Goal: Task Accomplishment & Management: Manage account settings

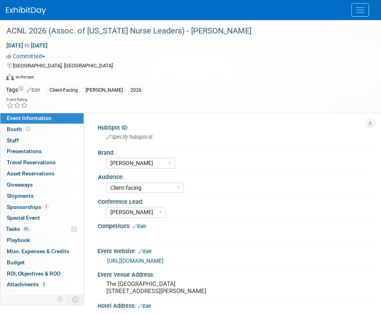
select select "[PERSON_NAME]"
select select "Client-facing"
select select "[PERSON_NAME]"
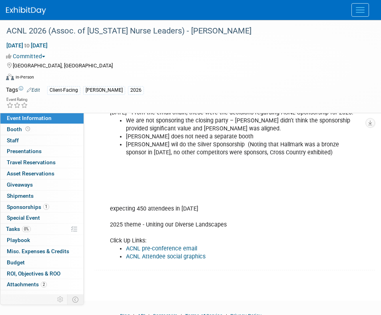
click at [359, 7] on span "Menu" at bounding box center [359, 7] width 9 height 1
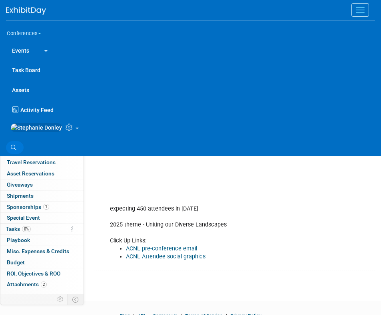
click at [13, 151] on icon at bounding box center [14, 148] width 6 height 6
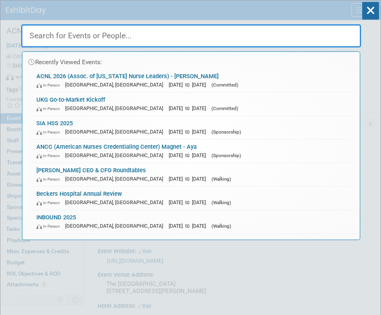
click at [66, 38] on input "text" at bounding box center [190, 35] width 339 height 23
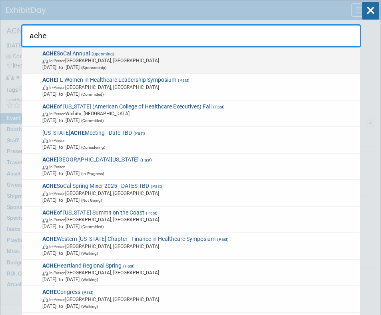
type input "ache"
click at [84, 60] on span "In-Person Irvine, CA" at bounding box center [199, 60] width 315 height 7
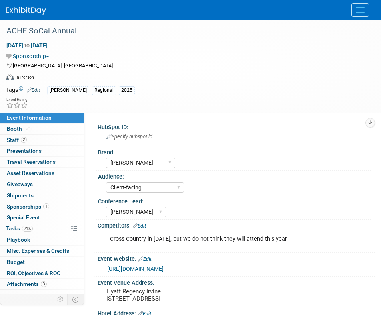
select select "[PERSON_NAME]"
select select "Client-facing"
select select "[PERSON_NAME]"
click at [28, 173] on span "Asset Reservations 0" at bounding box center [31, 173] width 48 height 6
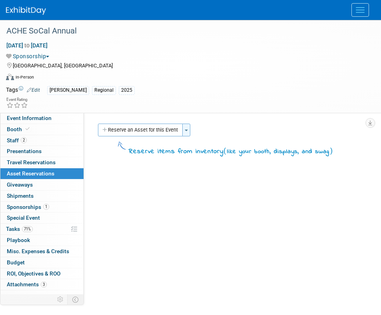
click at [188, 132] on button "Toggle Dropdown" at bounding box center [186, 130] width 8 height 13
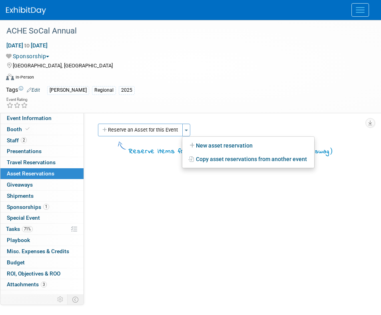
click at [206, 160] on link "Copy asset reservations from another event" at bounding box center [248, 160] width 132 height 14
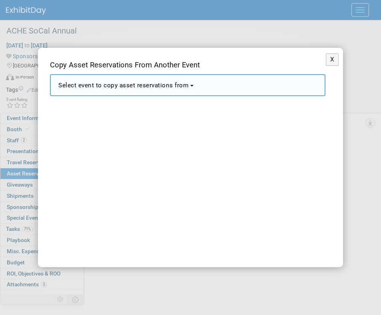
click at [183, 86] on span "Select event to copy asset reservations from" at bounding box center [123, 85] width 130 height 7
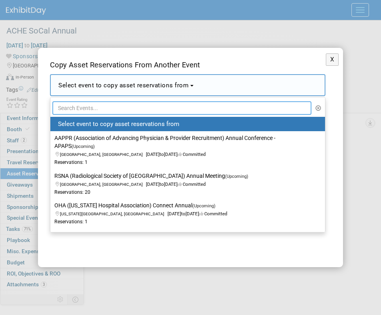
click at [147, 108] on input "text" at bounding box center [181, 108] width 259 height 14
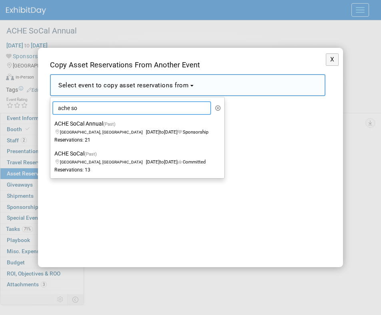
type input "ache so"
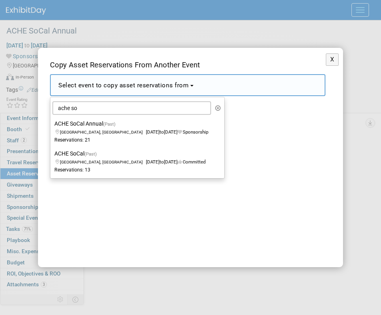
click at [85, 133] on span "[GEOGRAPHIC_DATA], [GEOGRAPHIC_DATA]" at bounding box center [103, 132] width 86 height 5
click at [52, 127] on input "ACHE SoCal Annual (Past) [GEOGRAPHIC_DATA], [GEOGRAPHIC_DATA] [DATE] to [DATE] …" at bounding box center [48, 123] width 5 height 5
select select "11102807"
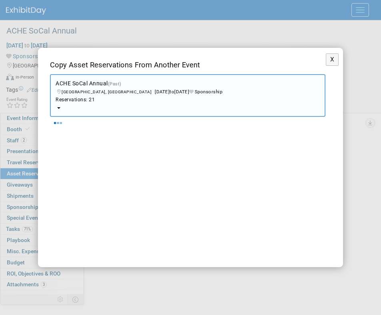
select select "10"
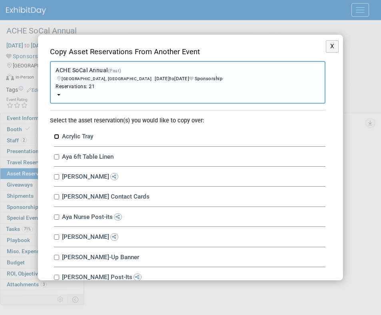
click at [57, 138] on input "Acrylic Tray" at bounding box center [56, 136] width 5 height 5
checkbox input "true"
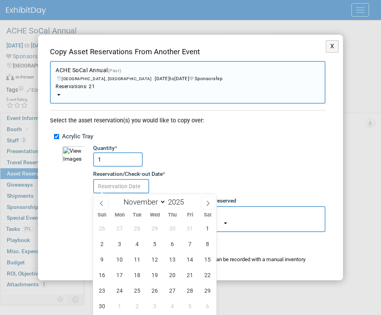
click at [109, 185] on input "text" at bounding box center [121, 186] width 56 height 14
click at [123, 259] on span "10" at bounding box center [120, 260] width 16 height 16
type input "[DATE]"
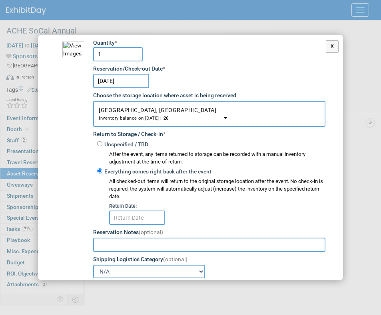
scroll to position [106, 0]
click at [131, 218] on input "text" at bounding box center [137, 217] width 56 height 14
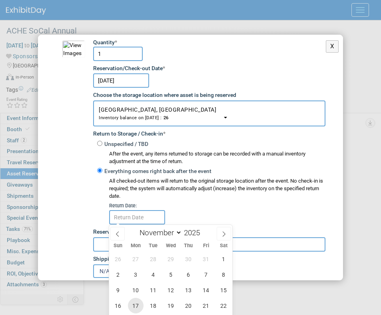
click at [134, 304] on span "17" at bounding box center [136, 306] width 16 height 16
type input "[DATE]"
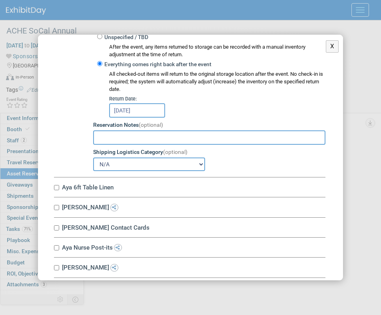
scroll to position [214, 0]
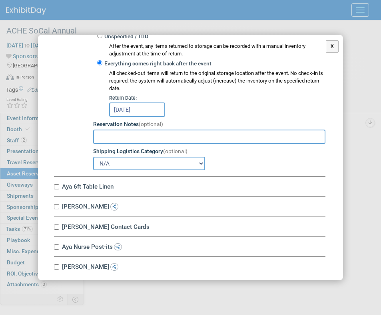
click at [59, 186] on div "Aya 6ft Table Linen 10034671-10714426-12cf7418-1c41-4daf-8f96-d15f11b2ae62.jpg …" at bounding box center [189, 187] width 271 height 20
click at [56, 186] on input "Aya 6ft Table Linen" at bounding box center [56, 187] width 5 height 5
checkbox input "true"
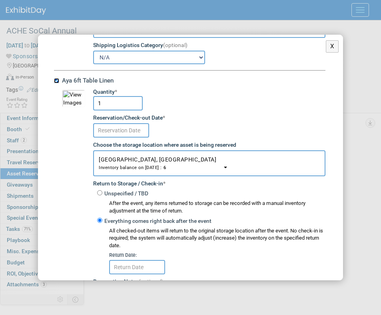
scroll to position [331, 0]
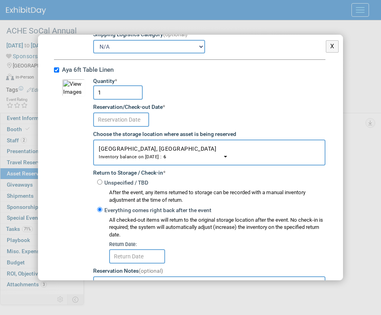
click at [121, 119] on input "text" at bounding box center [121, 120] width 56 height 14
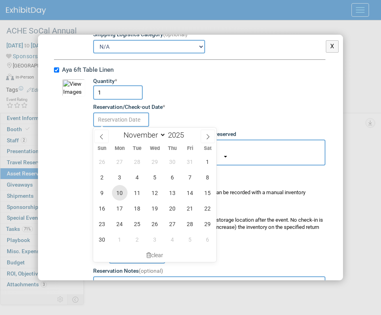
click at [115, 194] on span "10" at bounding box center [120, 193] width 16 height 16
type input "[DATE]"
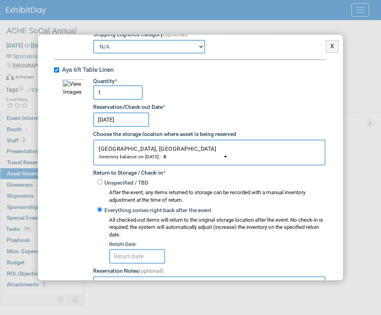
click at [132, 255] on input "text" at bounding box center [137, 257] width 56 height 14
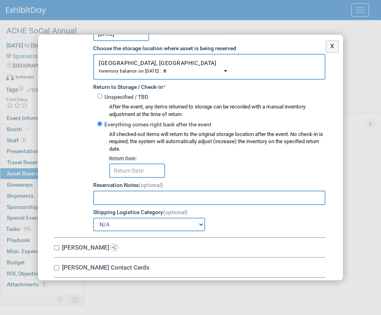
scroll to position [431, 0]
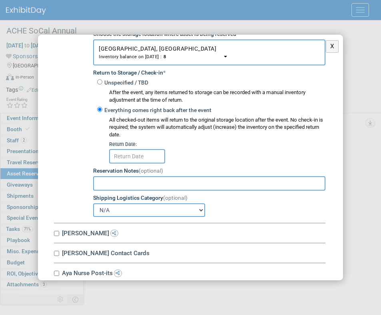
click at [143, 157] on input "text" at bounding box center [137, 156] width 56 height 14
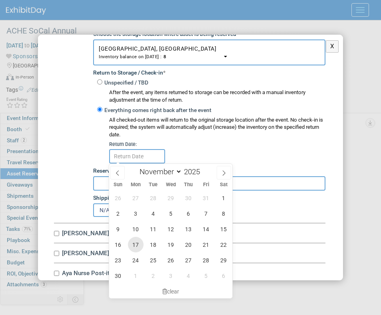
click at [134, 244] on span "17" at bounding box center [136, 245] width 16 height 16
type input "[DATE]"
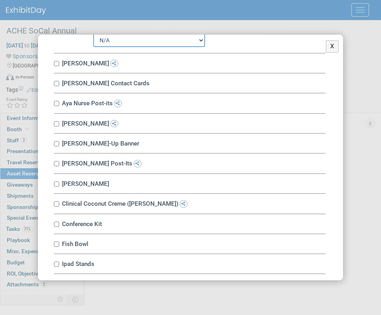
scroll to position [616, 0]
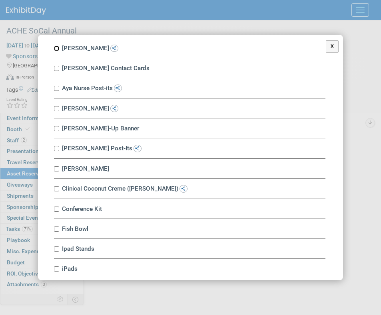
click at [57, 48] on input "[PERSON_NAME]" at bounding box center [56, 48] width 5 height 5
checkbox input "true"
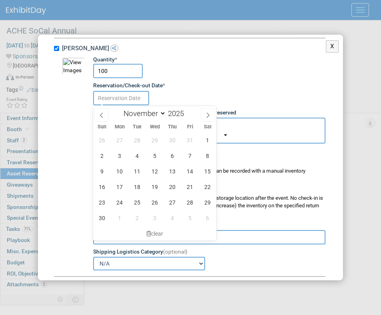
click at [129, 100] on input "text" at bounding box center [121, 98] width 56 height 14
click at [119, 174] on span "10" at bounding box center [120, 172] width 16 height 16
type input "[DATE]"
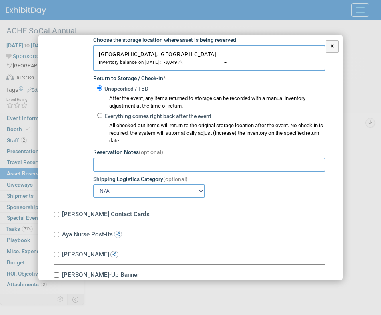
scroll to position [710, 0]
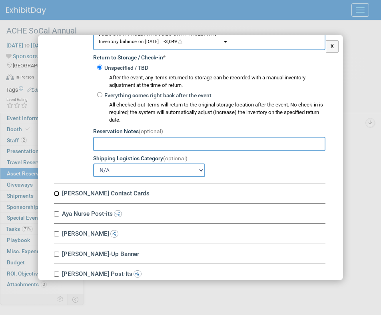
click at [57, 194] on input "[PERSON_NAME] Contact Cards" at bounding box center [56, 193] width 5 height 5
checkbox input "true"
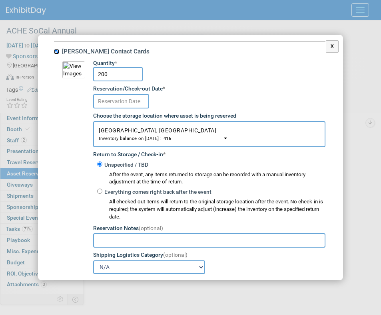
scroll to position [856, 0]
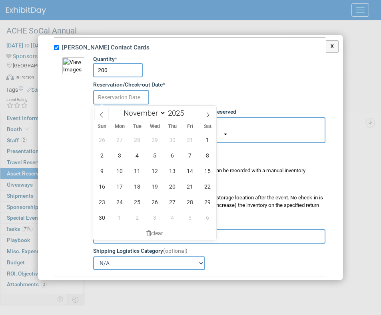
click at [118, 98] on input "text" at bounding box center [121, 97] width 56 height 14
click at [115, 171] on span "10" at bounding box center [120, 171] width 16 height 16
type input "[DATE]"
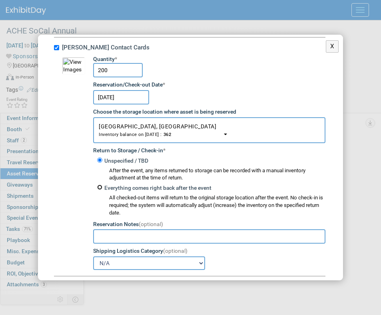
click at [101, 190] on input "Everything comes right back after the event" at bounding box center [99, 187] width 5 height 5
radio input "true"
select select "8"
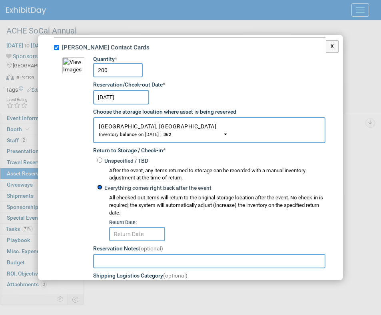
click at [101, 190] on input "Everything comes right back after the event" at bounding box center [99, 187] width 5 height 5
click at [100, 160] on input "Unspecified / TBD" at bounding box center [99, 160] width 5 height 5
radio input "true"
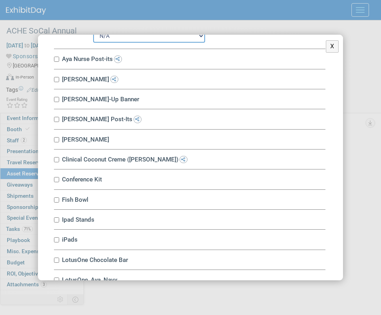
scroll to position [1091, 0]
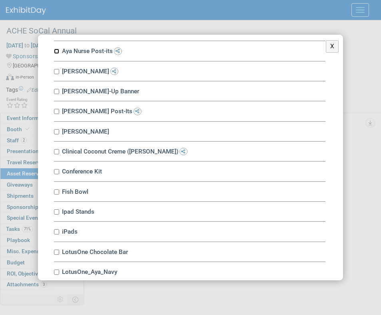
click at [57, 52] on input "Aya Nurse Post-its" at bounding box center [56, 51] width 5 height 5
checkbox input "true"
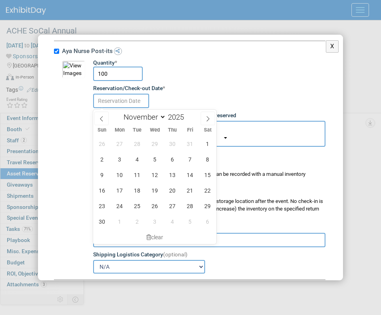
click at [114, 102] on input "text" at bounding box center [121, 101] width 56 height 14
click at [119, 171] on span "10" at bounding box center [120, 175] width 16 height 16
type input "[DATE]"
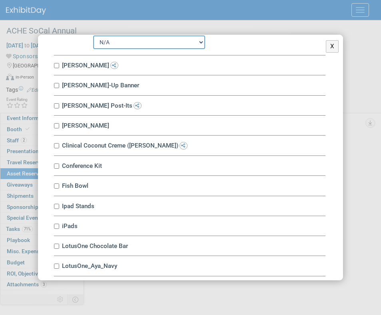
scroll to position [1335, 0]
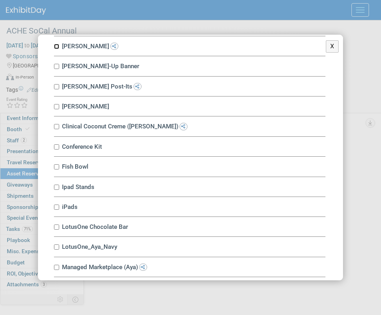
click at [57, 48] on input "[PERSON_NAME]" at bounding box center [56, 46] width 5 height 5
checkbox input "true"
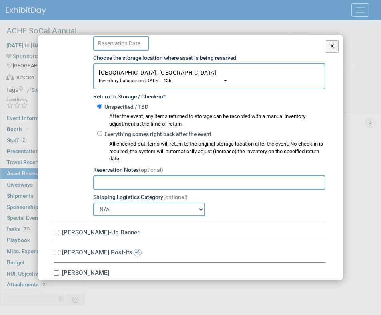
scroll to position [1363, 0]
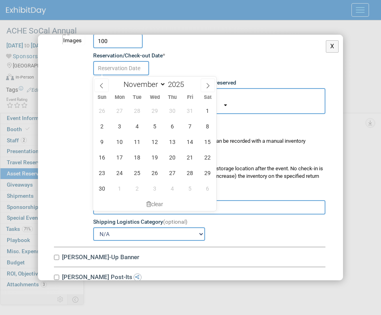
click at [138, 71] on input "text" at bounding box center [121, 68] width 56 height 14
click at [117, 144] on span "10" at bounding box center [120, 142] width 16 height 16
type input "[DATE]"
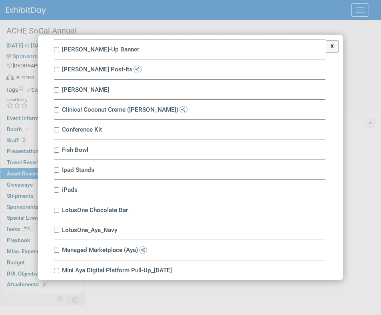
scroll to position [1585, 0]
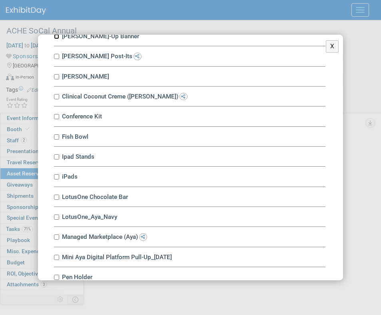
click at [56, 38] on input "[PERSON_NAME]-Up Banner" at bounding box center [56, 36] width 5 height 5
checkbox input "true"
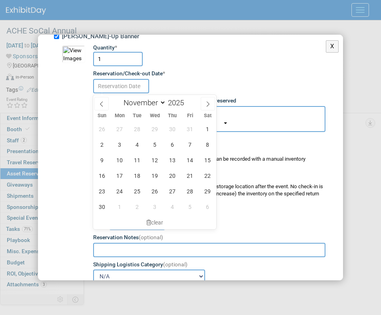
click at [129, 91] on input "text" at bounding box center [121, 86] width 56 height 14
click at [119, 157] on span "10" at bounding box center [120, 161] width 16 height 16
type input "[DATE]"
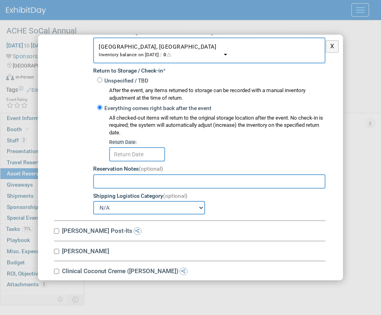
scroll to position [1689, 0]
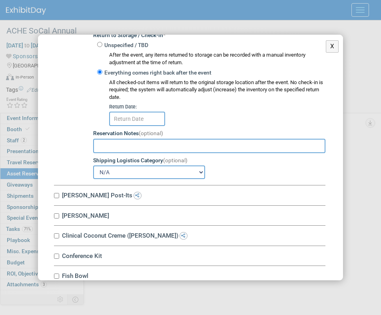
click at [130, 115] on input "text" at bounding box center [137, 119] width 56 height 14
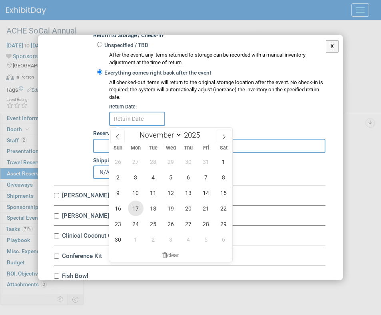
click at [134, 207] on span "17" at bounding box center [136, 209] width 16 height 16
type input "[DATE]"
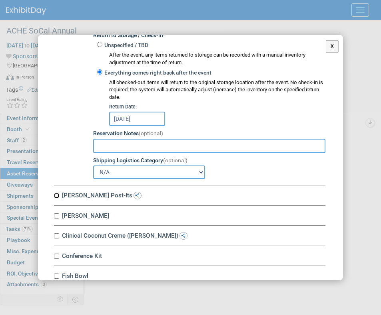
click at [56, 197] on input "[PERSON_NAME] Post-Its" at bounding box center [56, 195] width 5 height 5
checkbox input "true"
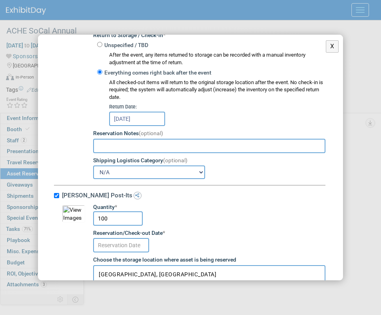
click at [109, 246] on input "text" at bounding box center [121, 245] width 56 height 14
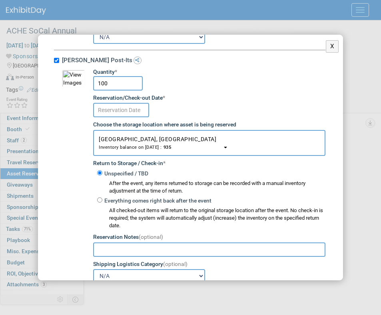
scroll to position [1826, 0]
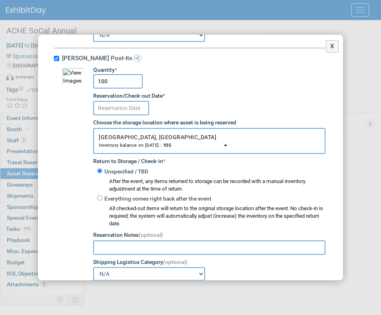
click at [123, 112] on input "text" at bounding box center [121, 108] width 56 height 14
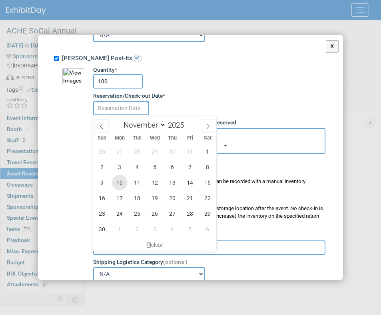
click at [114, 179] on span "10" at bounding box center [120, 183] width 16 height 16
type input "[DATE]"
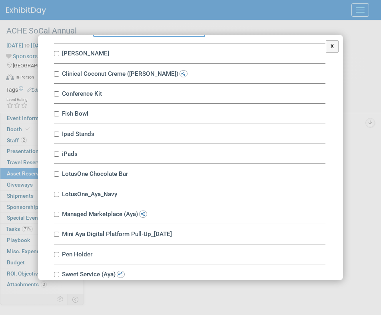
scroll to position [2078, 0]
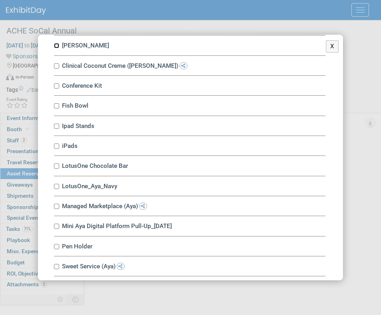
click at [58, 46] on input "[PERSON_NAME]" at bounding box center [56, 45] width 5 height 5
checkbox input "true"
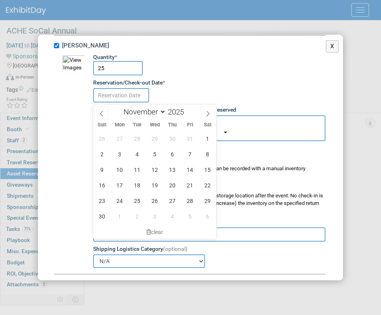
click at [118, 97] on input "text" at bounding box center [121, 95] width 56 height 14
click at [119, 168] on span "10" at bounding box center [120, 170] width 16 height 16
type input "[DATE]"
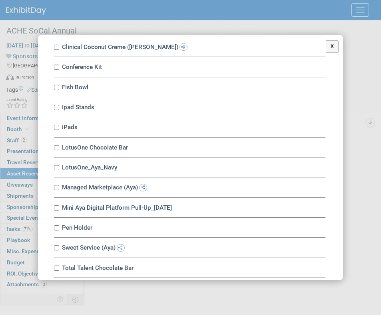
scroll to position [2313, 0]
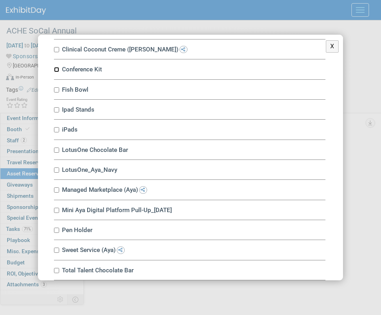
click at [57, 71] on input "Conference Kit" at bounding box center [56, 69] width 5 height 5
checkbox input "true"
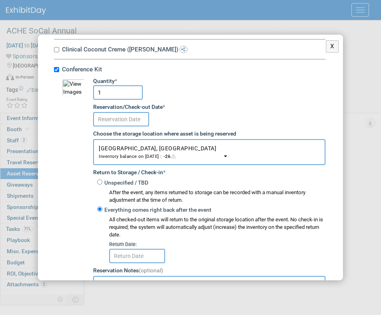
click at [115, 124] on input "text" at bounding box center [121, 119] width 56 height 14
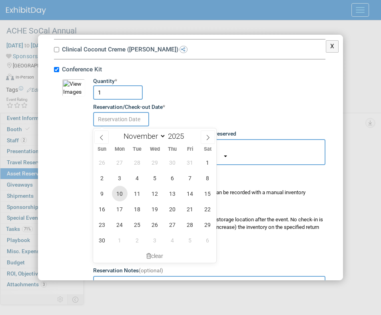
click at [119, 190] on span "10" at bounding box center [120, 194] width 16 height 16
type input "[DATE]"
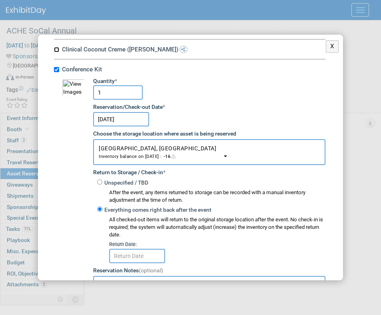
click at [58, 51] on input "Clinical Coconut Creme ([PERSON_NAME])" at bounding box center [56, 49] width 5 height 5
checkbox input "true"
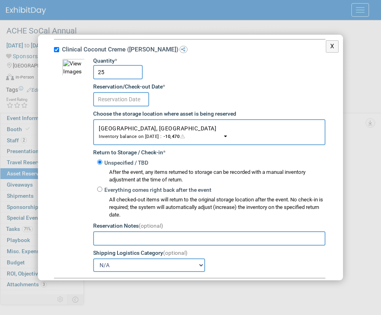
click at [130, 103] on input "text" at bounding box center [121, 99] width 56 height 14
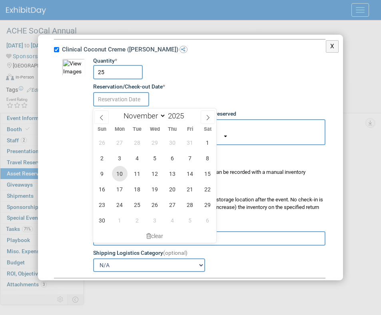
click at [122, 174] on span "10" at bounding box center [120, 174] width 16 height 16
type input "[DATE]"
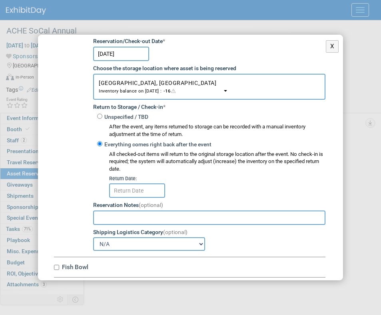
scroll to position [2625, 0]
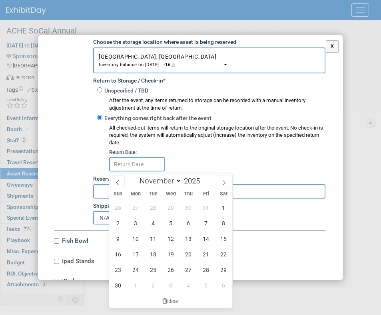
click at [135, 166] on input "text" at bounding box center [137, 164] width 56 height 14
click at [135, 253] on span "17" at bounding box center [136, 255] width 16 height 16
type input "[DATE]"
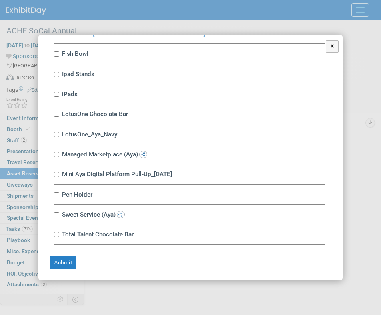
scroll to position [2814, 0]
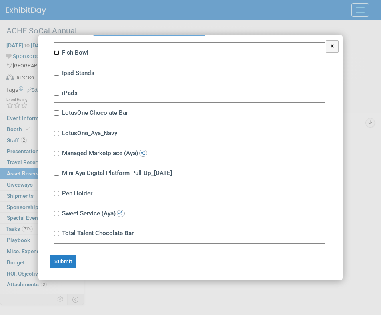
click at [57, 53] on input "Fish Bowl" at bounding box center [56, 52] width 5 height 5
checkbox input "true"
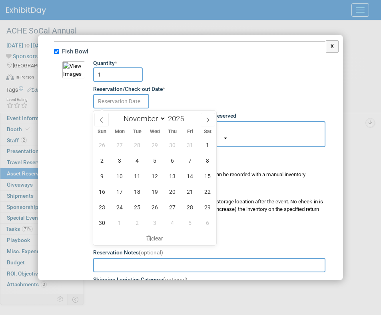
click at [125, 108] on input "text" at bounding box center [121, 101] width 56 height 14
click at [119, 171] on span "10" at bounding box center [120, 177] width 16 height 16
type input "[DATE]"
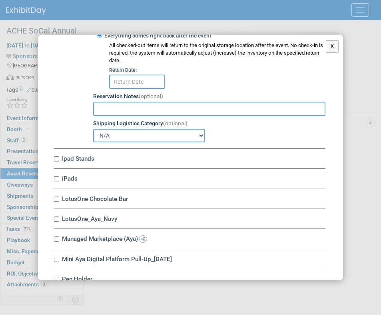
scroll to position [2974, 0]
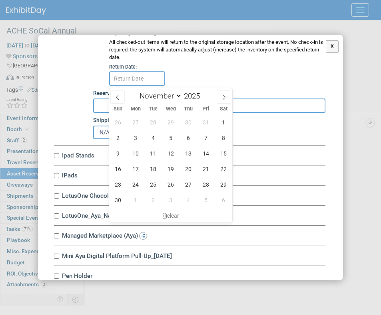
click at [136, 83] on input "text" at bounding box center [137, 78] width 56 height 14
click at [138, 167] on span "17" at bounding box center [136, 169] width 16 height 16
type input "[DATE]"
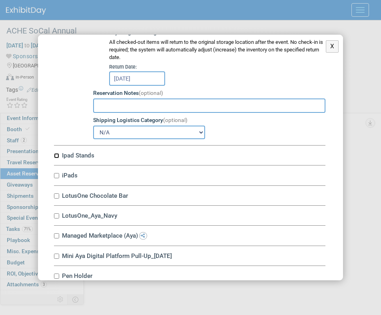
click at [58, 156] on input "Ipad Stands" at bounding box center [56, 155] width 5 height 5
checkbox input "true"
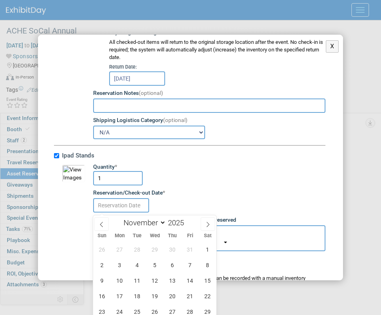
click at [116, 210] on input "text" at bounding box center [121, 205] width 56 height 14
click at [120, 282] on span "10" at bounding box center [120, 281] width 16 height 16
type input "[DATE]"
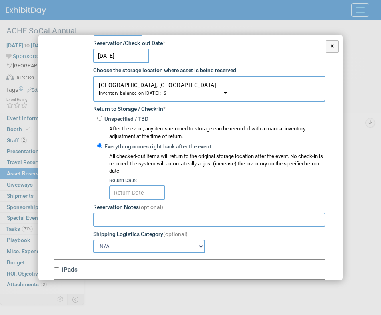
scroll to position [3127, 0]
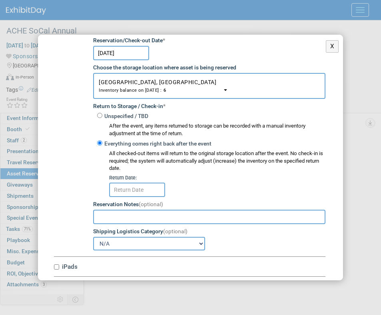
click at [131, 193] on input "text" at bounding box center [137, 190] width 56 height 14
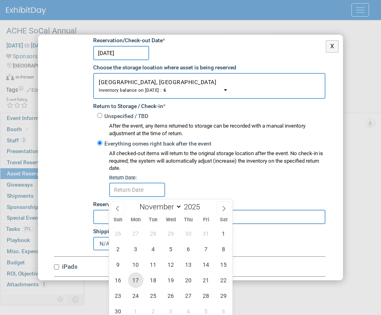
click at [131, 276] on span "17" at bounding box center [136, 281] width 16 height 16
type input "[DATE]"
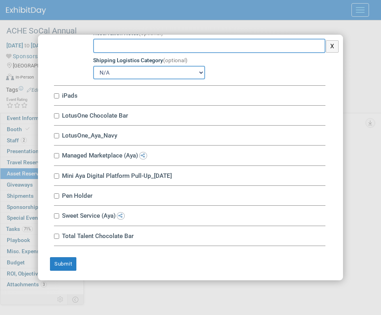
scroll to position [3302, 0]
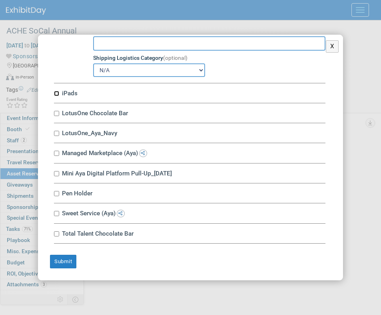
click at [58, 95] on input "iPads" at bounding box center [56, 93] width 5 height 5
checkbox input "true"
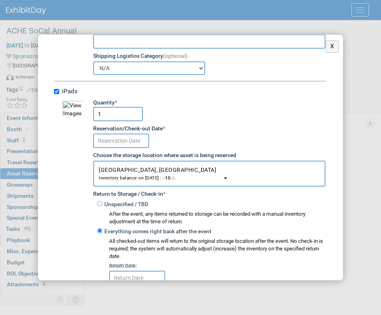
click at [110, 145] on input "text" at bounding box center [121, 141] width 56 height 14
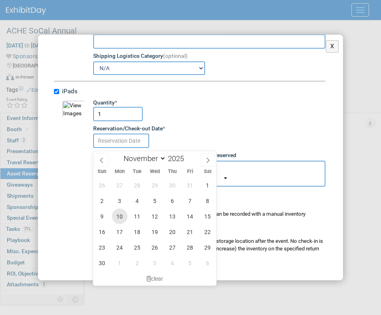
click at [119, 216] on span "10" at bounding box center [120, 217] width 16 height 16
type input "[DATE]"
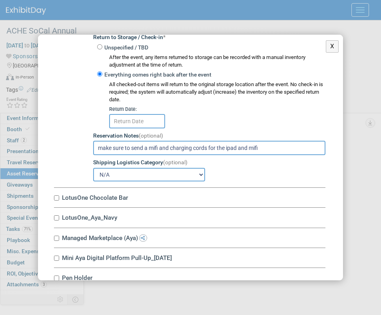
scroll to position [3498, 0]
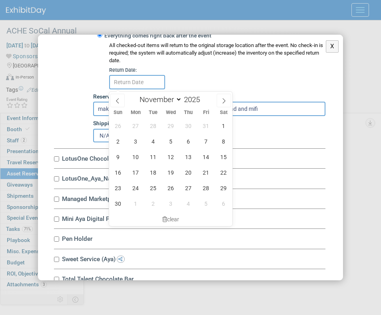
click at [127, 82] on input "text" at bounding box center [137, 82] width 56 height 14
click at [135, 167] on span "17" at bounding box center [136, 173] width 16 height 16
type input "[DATE]"
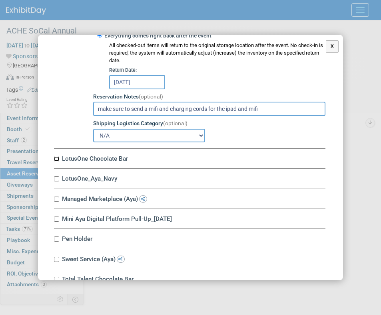
click at [58, 162] on input "LotusOne Chocolate Bar" at bounding box center [56, 159] width 5 height 5
checkbox input "true"
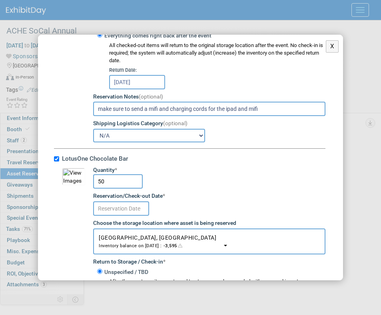
click at [113, 210] on input "text" at bounding box center [121, 209] width 56 height 14
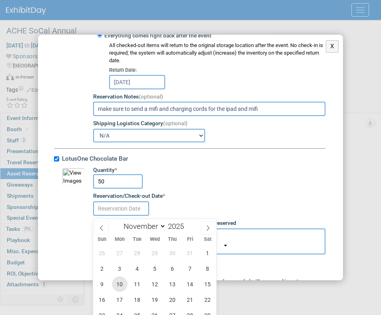
click at [123, 284] on span "10" at bounding box center [120, 285] width 16 height 16
type input "[DATE]"
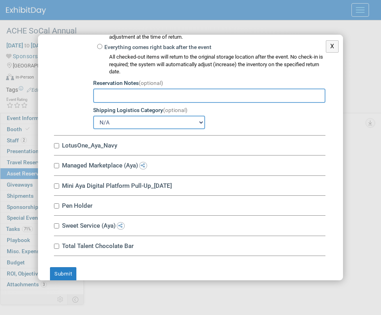
scroll to position [3765, 0]
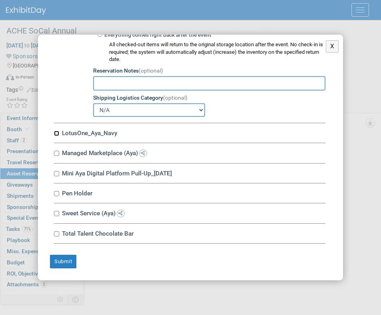
click at [55, 131] on input "LotusOne_Aya_Navy" at bounding box center [56, 133] width 5 height 5
checkbox input "true"
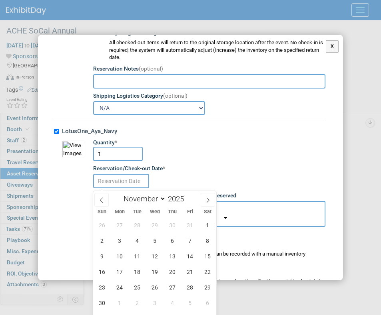
click at [124, 185] on input "text" at bounding box center [121, 181] width 56 height 14
click at [117, 259] on span "10" at bounding box center [120, 257] width 16 height 16
type input "[DATE]"
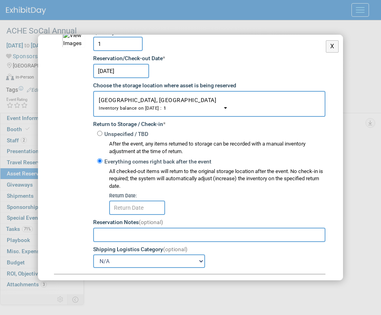
scroll to position [3890, 0]
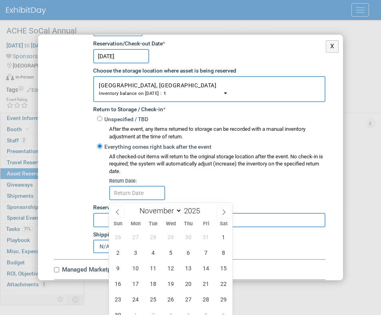
click at [136, 200] on input "text" at bounding box center [137, 193] width 56 height 14
click at [128, 283] on span "17" at bounding box center [136, 284] width 16 height 16
type input "[DATE]"
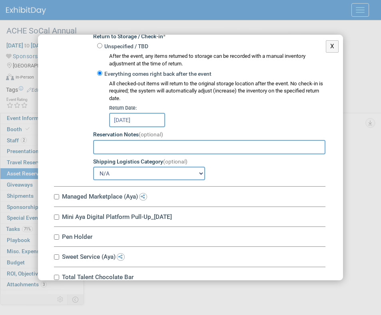
scroll to position [4009, 0]
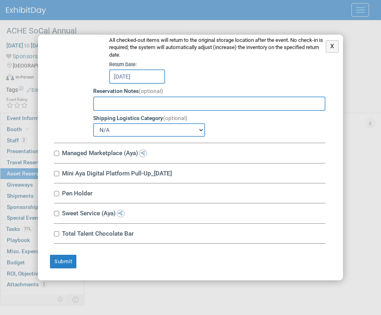
click at [59, 154] on div "Managed Marketplace (Aya) 10034671-10712826-80e1f12b-8adc-465e-bd3a-1c4478ca4e8…" at bounding box center [189, 153] width 271 height 20
click at [57, 154] on input "Managed Marketplace (Aya)" at bounding box center [56, 153] width 5 height 5
checkbox input "true"
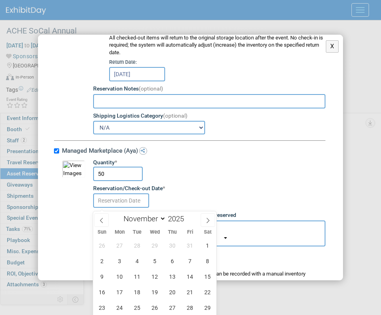
click at [119, 204] on input "text" at bounding box center [121, 201] width 56 height 14
click at [119, 279] on span "10" at bounding box center [120, 277] width 16 height 16
type input "[DATE]"
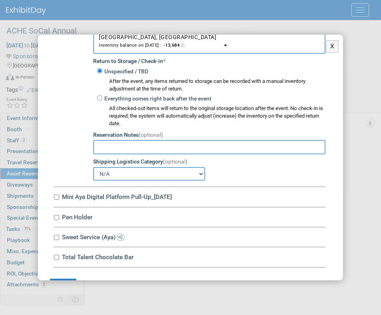
scroll to position [4228, 0]
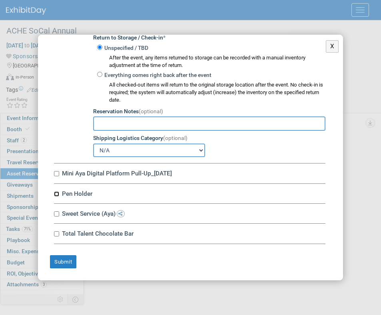
click at [58, 192] on input "Pen Holder" at bounding box center [56, 194] width 5 height 5
checkbox input "true"
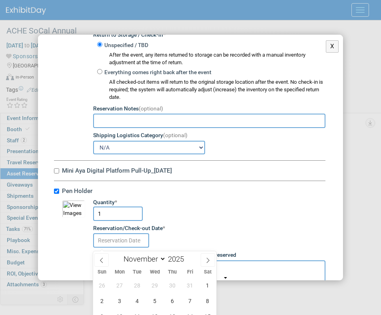
click at [112, 244] on input "text" at bounding box center [121, 241] width 56 height 14
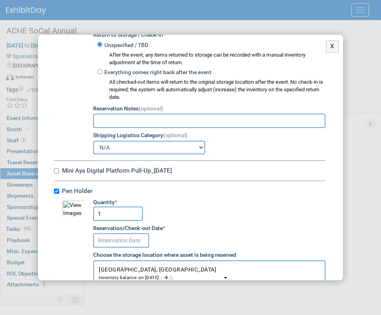
click at [183, 198] on div "Pen Holder db244703-ca1f-4c8b-8aee-4ea1a5e6eac6.png Quantity * 1 Reservation/Ch…" at bounding box center [189, 313] width 271 height 264
click at [56, 174] on input "Mini Aya Digital Platform Pull-Up_[DATE]" at bounding box center [56, 171] width 5 height 5
checkbox input "true"
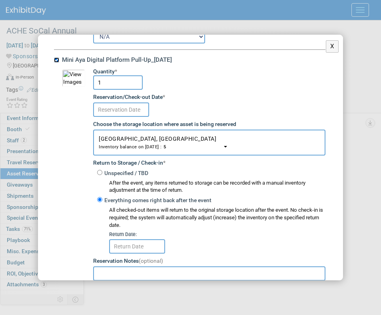
scroll to position [4335, 0]
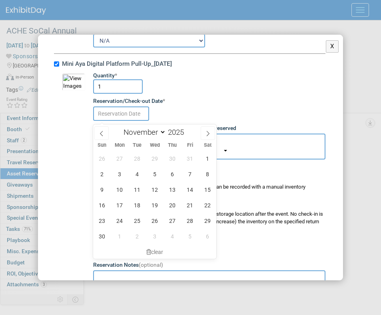
click at [119, 115] on input "text" at bounding box center [121, 114] width 56 height 14
click at [118, 189] on span "10" at bounding box center [120, 190] width 16 height 16
type input "[DATE]"
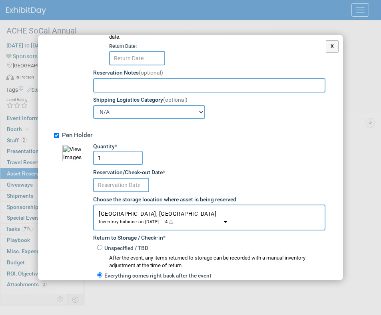
scroll to position [4536, 0]
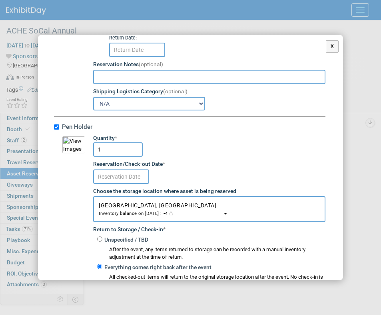
click at [152, 52] on input "text" at bounding box center [137, 50] width 56 height 14
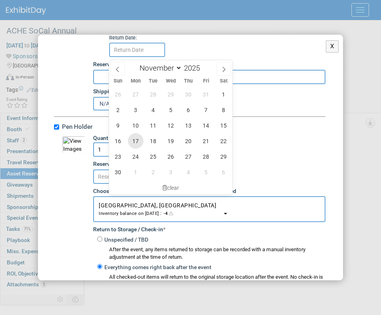
click at [136, 140] on span "17" at bounding box center [136, 141] width 16 height 16
type input "[DATE]"
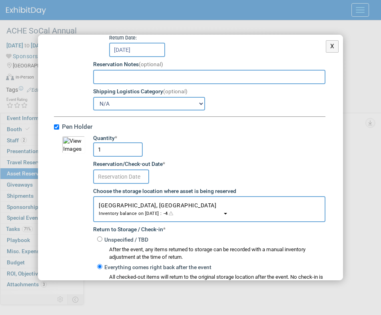
click at [139, 180] on input "text" at bounding box center [121, 177] width 56 height 14
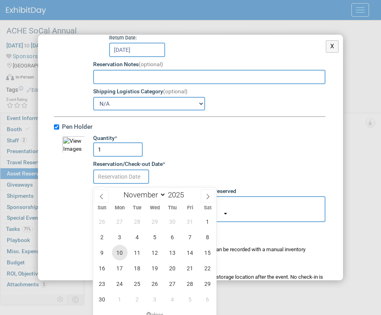
click at [121, 258] on span "10" at bounding box center [120, 253] width 16 height 16
type input "[DATE]"
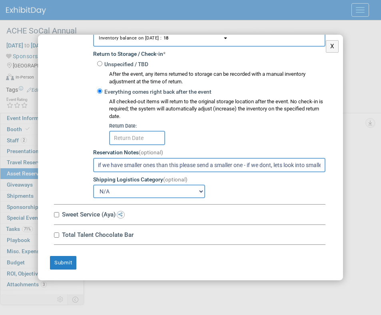
scroll to position [4716, 0]
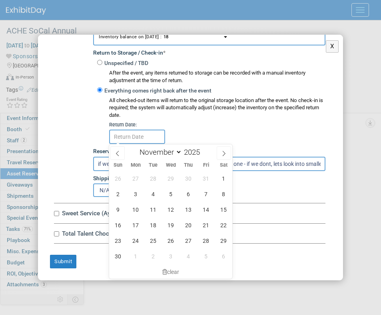
click at [133, 142] on input "text" at bounding box center [137, 137] width 56 height 14
click at [134, 223] on span "17" at bounding box center [136, 226] width 16 height 16
type input "[DATE]"
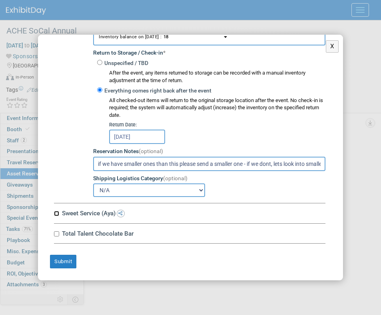
click at [58, 216] on input "Sweet Service (Aya)" at bounding box center [56, 213] width 5 height 5
checkbox input "true"
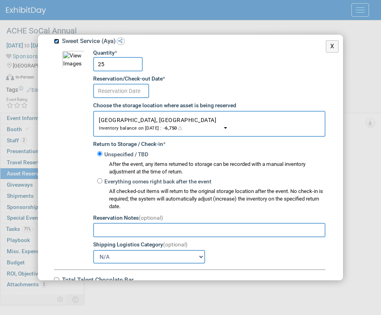
scroll to position [4890, 0]
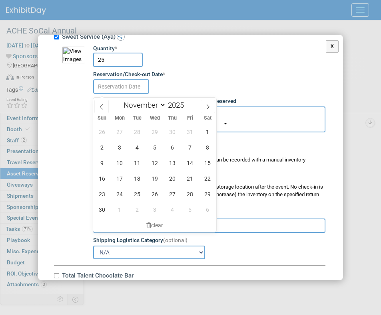
click at [130, 90] on input "text" at bounding box center [121, 86] width 56 height 14
click at [119, 162] on span "10" at bounding box center [120, 163] width 16 height 16
type input "[DATE]"
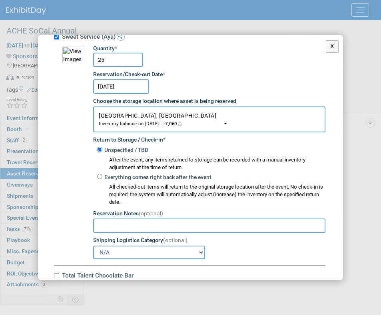
scroll to position [4935, 0]
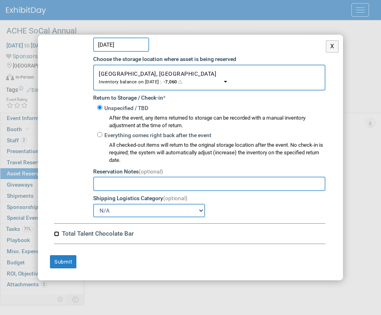
click at [56, 235] on input "Total Talent Chocolate Bar" at bounding box center [56, 234] width 5 height 5
checkbox input "true"
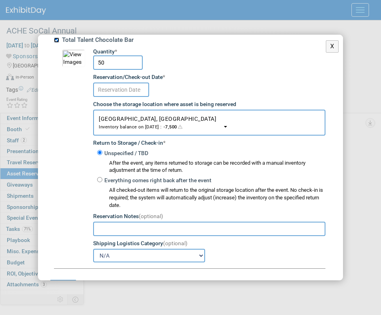
scroll to position [5136, 0]
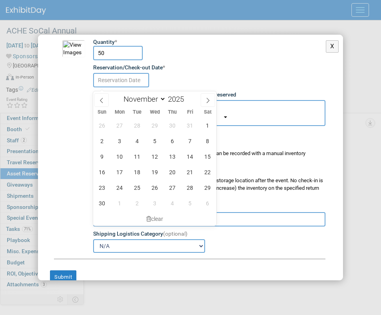
click at [117, 85] on input "text" at bounding box center [121, 80] width 56 height 14
click at [118, 158] on span "10" at bounding box center [120, 157] width 16 height 16
type input "[DATE]"
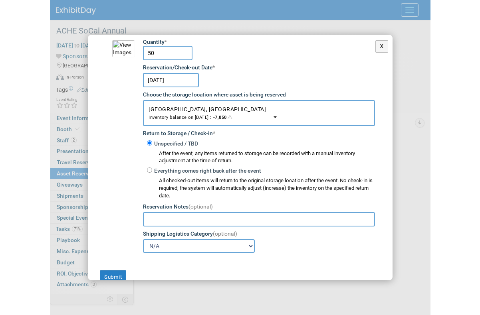
scroll to position [5154, 0]
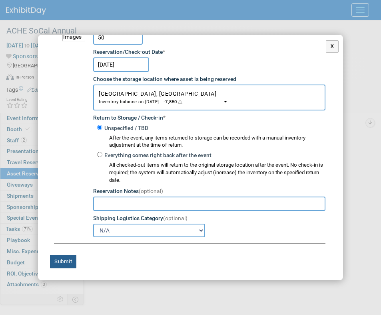
click at [63, 258] on button "Submit" at bounding box center [63, 262] width 26 height 14
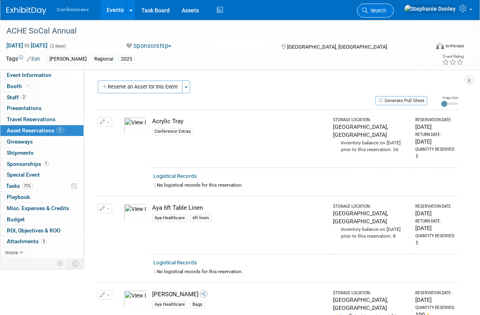
click at [380, 8] on span "Search" at bounding box center [377, 11] width 18 height 6
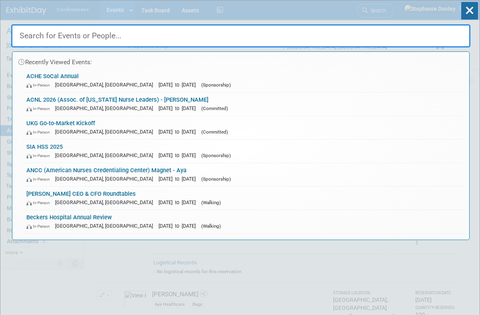
click at [275, 34] on input "text" at bounding box center [240, 35] width 459 height 23
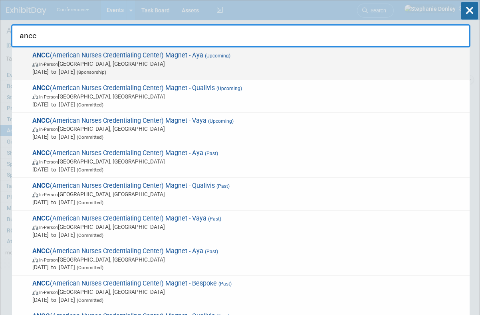
type input "ancc"
click at [106, 70] on span "(Sponsorship)" at bounding box center [90, 72] width 31 height 6
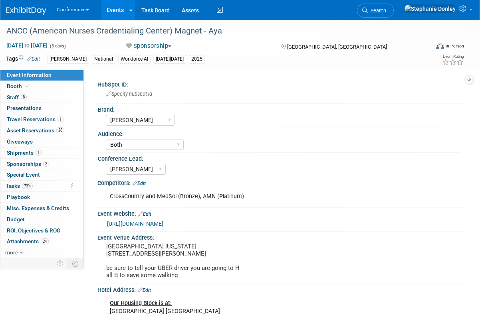
select select "[PERSON_NAME]"
select select "Both"
select select "[PERSON_NAME]"
click at [48, 188] on link "73% Tasks 73%" at bounding box center [41, 186] width 83 height 11
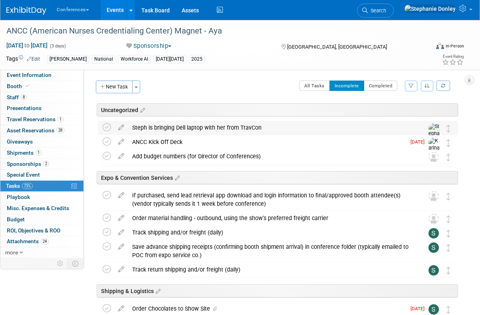
click at [160, 127] on div "Steph is bringing Dell laptop with her from TravCon" at bounding box center [270, 128] width 284 height 14
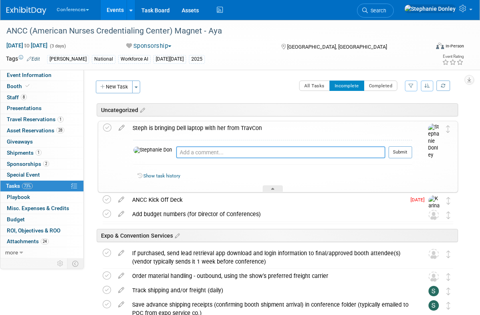
click at [187, 152] on textarea at bounding box center [280, 153] width 209 height 12
type textarea "n"
type textarea "brought it back but its no good unless IT re-sets it."
click at [400, 153] on button "Submit" at bounding box center [401, 153] width 24 height 12
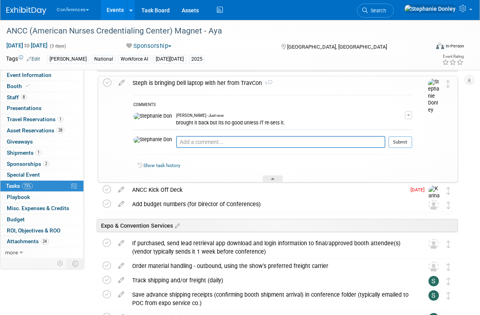
scroll to position [46, 0]
click at [109, 82] on icon at bounding box center [107, 82] width 8 height 8
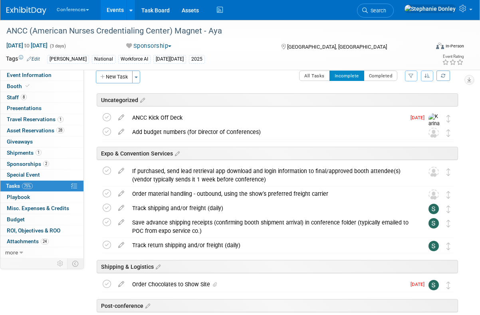
scroll to position [0, 0]
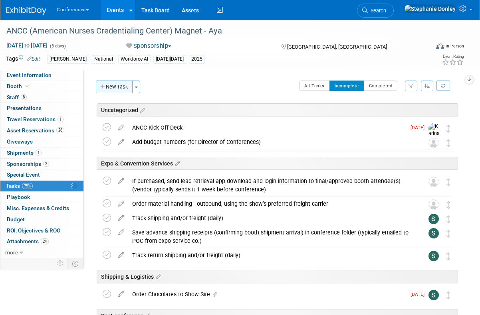
click at [120, 85] on button "New Task" at bounding box center [114, 87] width 37 height 13
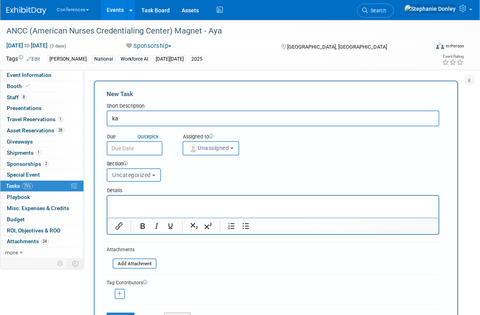
type input "k"
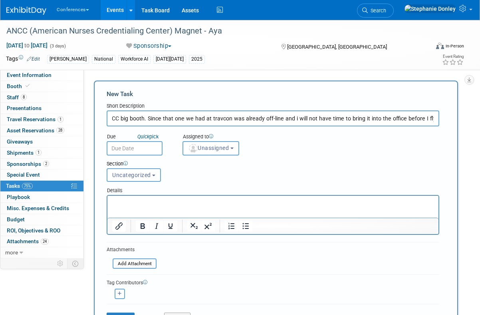
scroll to position [0, 129]
type input "Please check out a NEW laptop from IT for the ANCC big booth. Since that one we…"
click at [206, 148] on span "Unassigned" at bounding box center [208, 148] width 41 height 6
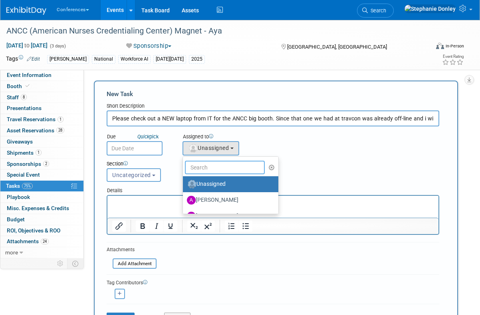
click at [214, 168] on input "text" at bounding box center [225, 168] width 80 height 14
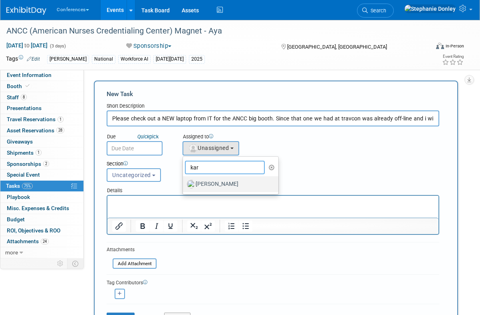
type input "kar"
click at [220, 186] on label "[PERSON_NAME]" at bounding box center [228, 184] width 83 height 13
click at [184, 186] on input "[PERSON_NAME]" at bounding box center [181, 183] width 5 height 5
select select "eb9a80ed-01df-455e-b7c9-ebccef2a47a7"
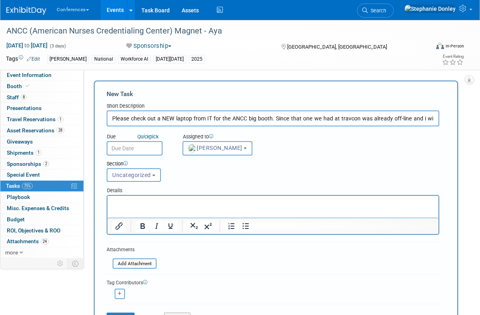
click at [122, 296] on icon "button" at bounding box center [120, 294] width 4 height 4
select select
click at [142, 296] on span "-- Select User --" at bounding box center [138, 295] width 49 height 6
click at [123, 294] on button "button" at bounding box center [120, 294] width 10 height 10
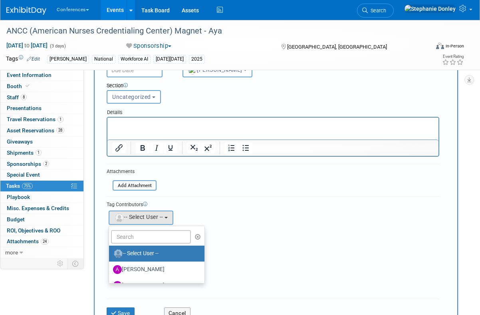
scroll to position [83, 0]
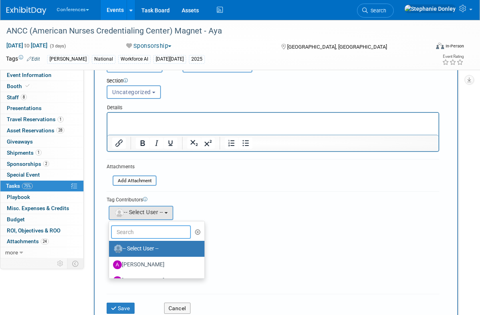
click at [127, 229] on input "text" at bounding box center [151, 233] width 80 height 14
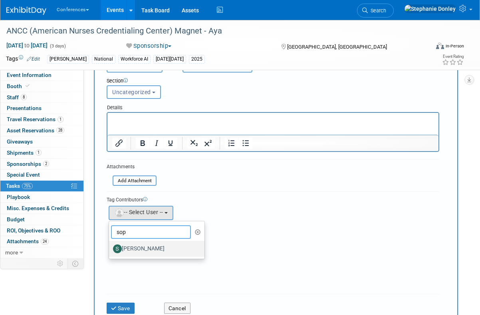
type input "sop"
click at [134, 248] on label "[PERSON_NAME]" at bounding box center [154, 249] width 83 height 13
click at [110, 248] on input "[PERSON_NAME]" at bounding box center [107, 248] width 5 height 5
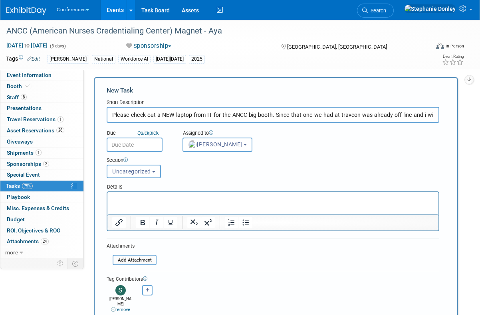
scroll to position [0, 0]
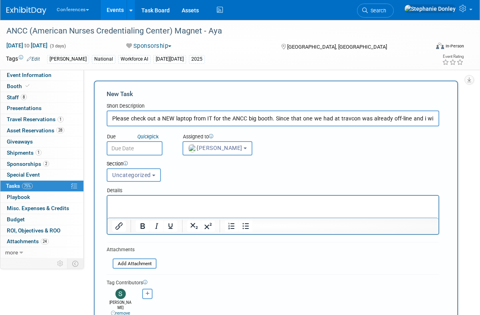
click at [119, 149] on input "text" at bounding box center [135, 148] width 56 height 14
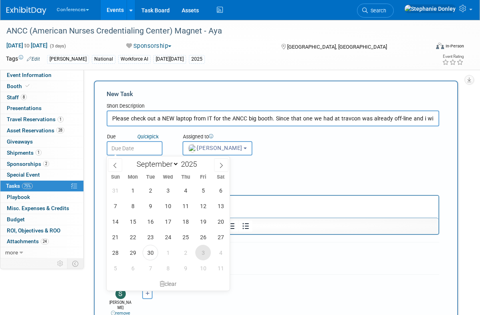
click at [201, 253] on span "3" at bounding box center [203, 253] width 16 height 16
type input "[DATE]"
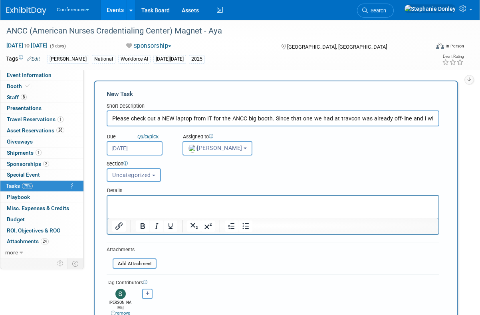
click at [268, 118] on input "Please check out a NEW laptop from IT for the ANCC big booth. Since that one we…" at bounding box center [273, 119] width 333 height 16
click at [268, 119] on input "Please check out a NEW laptop from IT for the ANCC big booth. Since that one we…" at bounding box center [273, 119] width 333 height 16
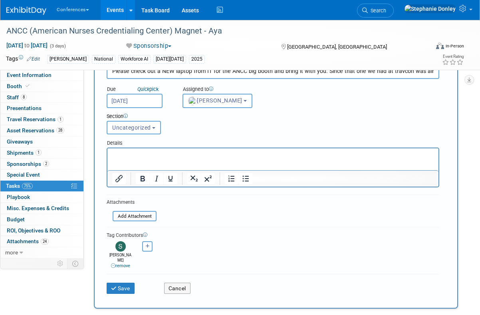
scroll to position [51, 0]
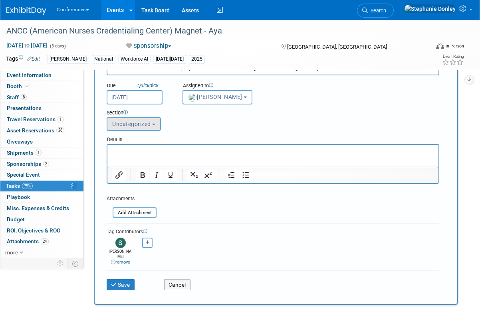
type input "Please check out a NEW laptop from IT for the ANCC big booth and bring it with …"
click at [153, 125] on b "button" at bounding box center [153, 125] width 3 height 2
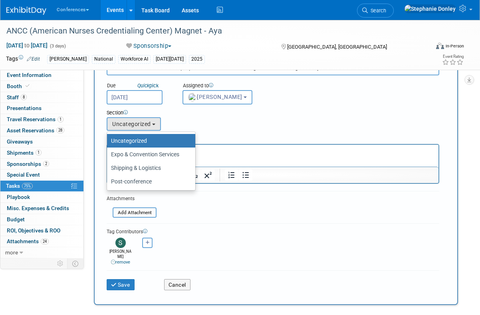
click at [185, 124] on div "Section Uncategorized Expo & Convention Services Shipping & Logistics Post-conf…" at bounding box center [259, 119] width 316 height 28
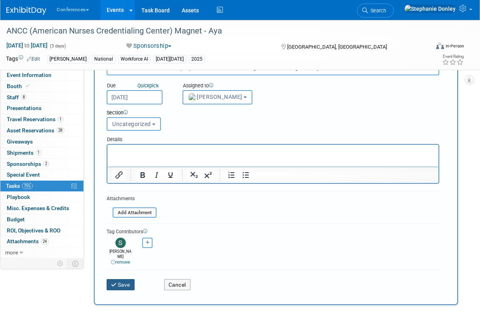
click at [120, 280] on button "Save" at bounding box center [121, 285] width 28 height 11
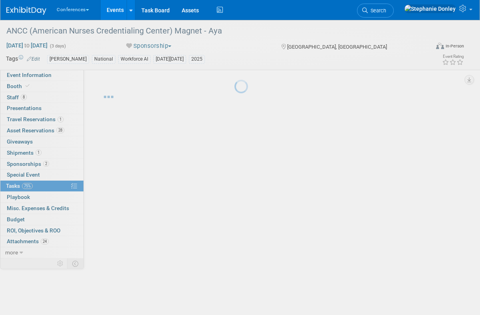
scroll to position [0, 0]
